Goal: Task Accomplishment & Management: Complete application form

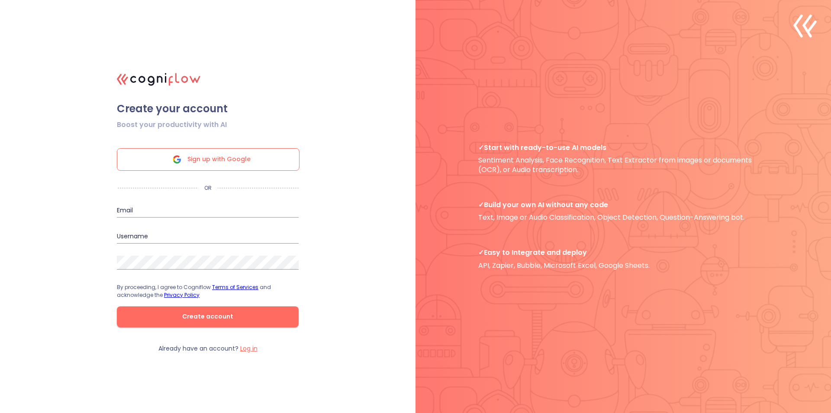
click at [205, 210] on input "email" at bounding box center [208, 210] width 182 height 14
type input "fousfiha92@gmail.com"
type input "fousfiha92"
click at [202, 238] on input "fousfiha92" at bounding box center [208, 236] width 182 height 14
click at [205, 323] on button "Create account" at bounding box center [208, 316] width 182 height 21
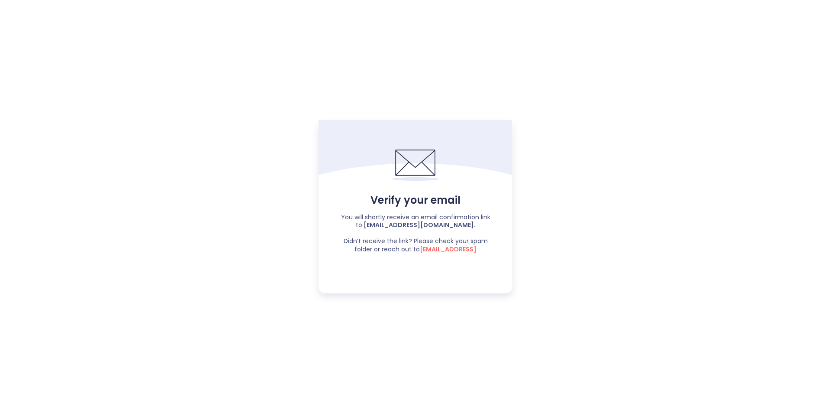
click at [377, 240] on span "Didn’t receive the link? Please check your spam folder or reach out to support@…" at bounding box center [416, 244] width 144 height 17
